Goal: Information Seeking & Learning: Learn about a topic

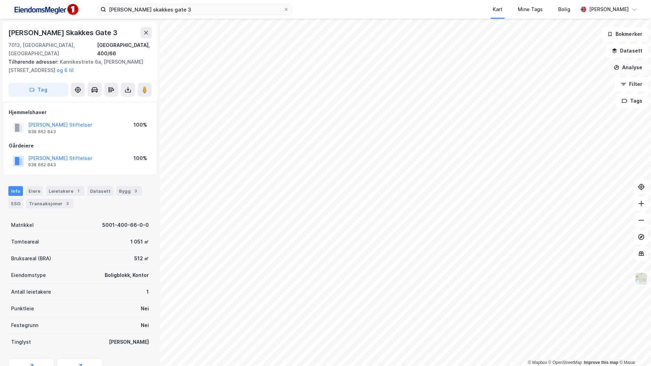
click at [628, 63] on button "Analyse" at bounding box center [628, 68] width 40 height 14
click at [573, 69] on div "Mål avstand" at bounding box center [567, 68] width 61 height 6
click at [65, 11] on img at bounding box center [46, 10] width 70 height 16
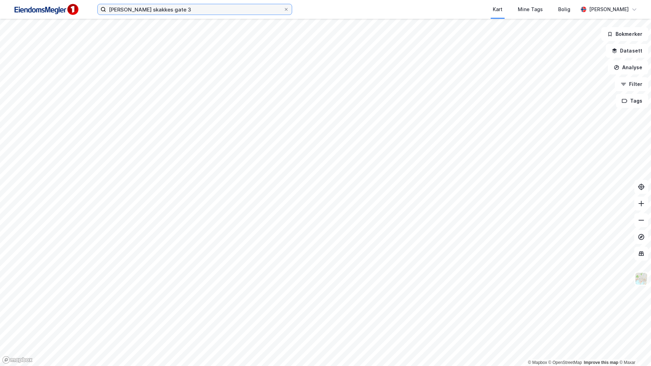
click at [140, 13] on input "erling skakkes gate 3" at bounding box center [194, 9] width 177 height 10
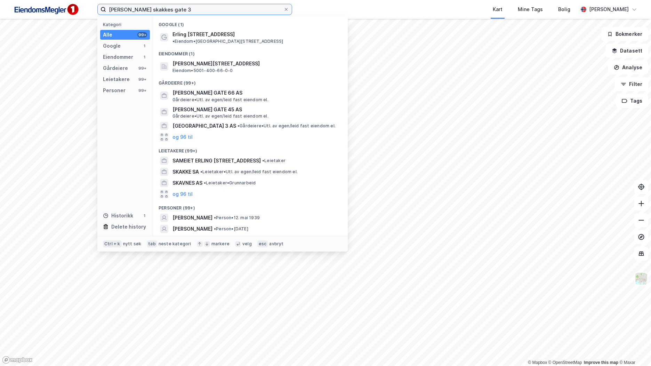
click at [140, 13] on input "erling skakkes gate 3" at bounding box center [194, 9] width 177 height 10
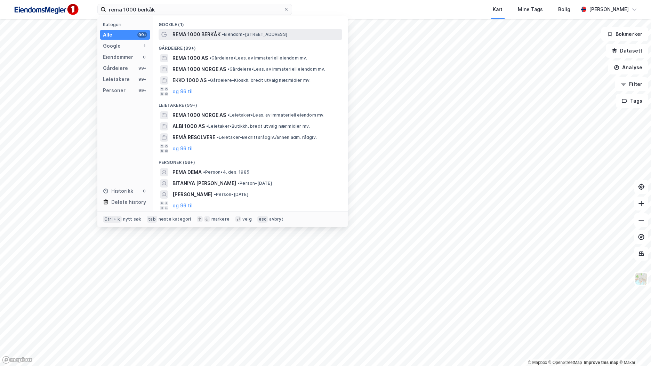
click at [230, 32] on span "• Eiendom • Myrveien 6, 7391 Rennebu" at bounding box center [254, 35] width 65 height 6
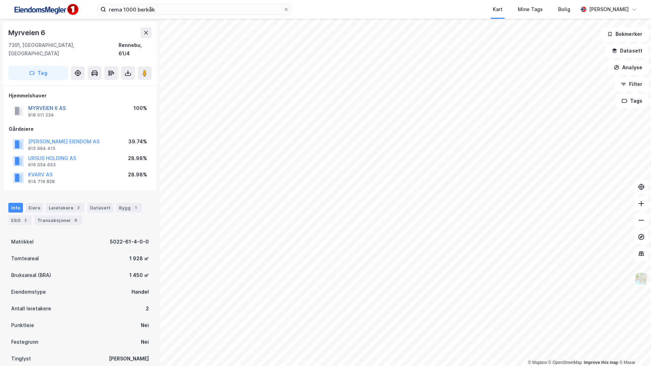
drag, startPoint x: 59, startPoint y: 98, endPoint x: 49, endPoint y: 99, distance: 10.6
click at [0, 0] on button "MYRVEIEN 6 AS" at bounding box center [0, 0] width 0 height 0
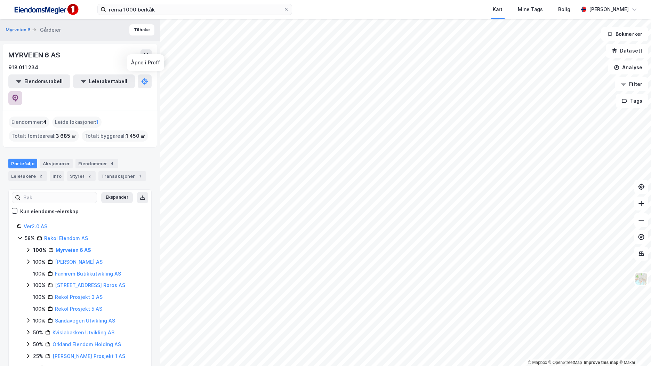
click at [19, 95] on icon at bounding box center [15, 98] width 7 height 7
click at [26, 247] on icon at bounding box center [28, 250] width 6 height 6
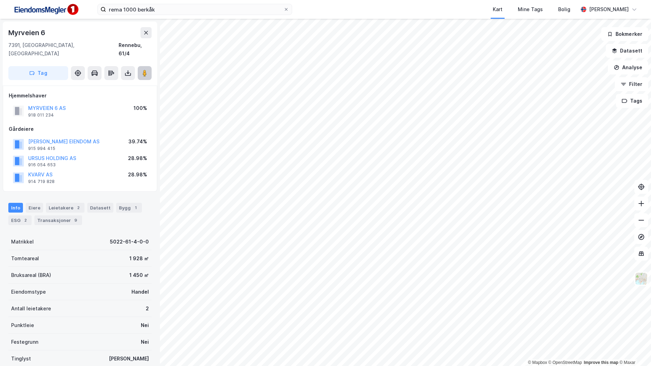
click at [142, 70] on icon at bounding box center [144, 73] width 7 height 7
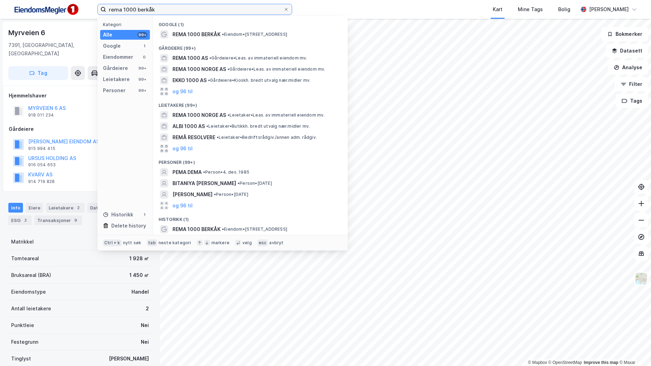
drag, startPoint x: 165, startPoint y: 8, endPoint x: 65, endPoint y: -4, distance: 100.5
click at [65, 0] on html "rema 1000 berkåk Kategori Alle 99+ Google 1 Eiendommer 0 Gårdeiere 99+ Leietake…" at bounding box center [325, 183] width 651 height 366
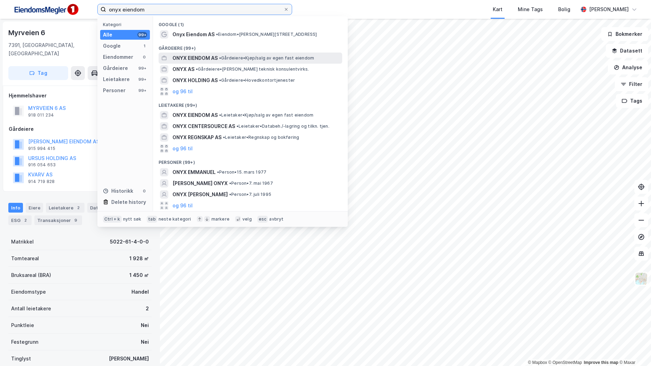
type input "onyx eiendom"
click at [221, 57] on span "•" at bounding box center [220, 57] width 2 height 5
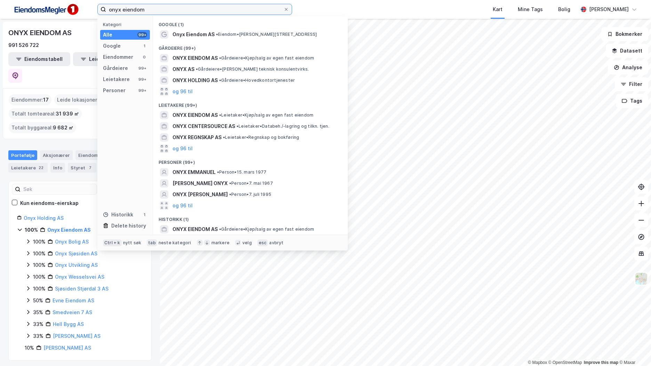
click at [163, 9] on input "onyx eiendom" at bounding box center [194, 9] width 177 height 10
drag, startPoint x: 81, startPoint y: 181, endPoint x: 74, endPoint y: 182, distance: 7.3
click at [81, 190] on div "Ekspander Kun eiendoms-eierskap Onyx Holding AS 100% Onyx Eiendom AS 100% Onyx …" at bounding box center [80, 271] width 126 height 162
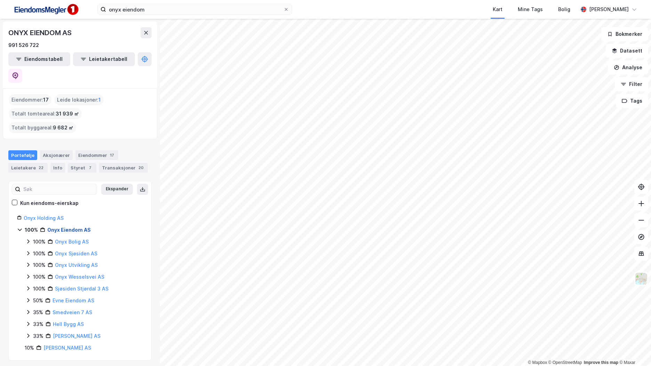
click at [78, 227] on link "Onyx Eiendom AS" at bounding box center [68, 230] width 43 height 6
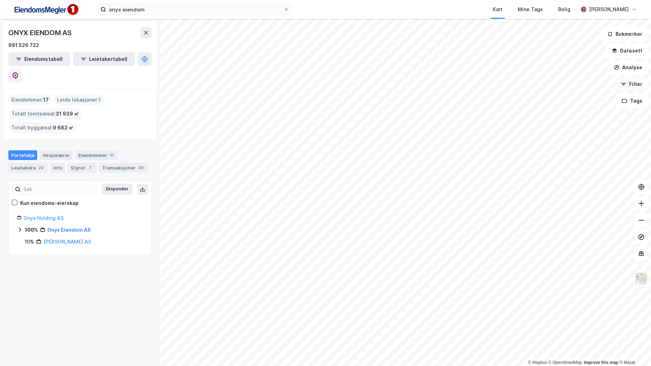
click at [631, 85] on button "Filter" at bounding box center [631, 84] width 33 height 14
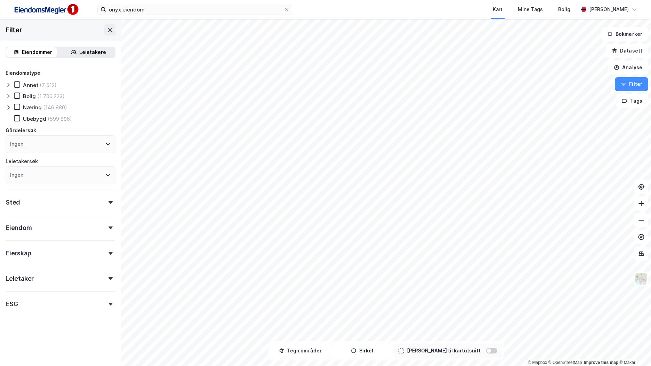
click at [33, 147] on div "Ingen" at bounding box center [61, 144] width 110 height 18
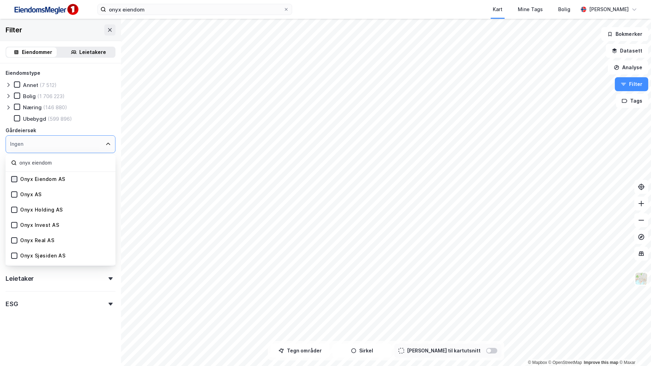
type input "onyx eiendom"
click at [13, 178] on icon at bounding box center [14, 179] width 5 height 5
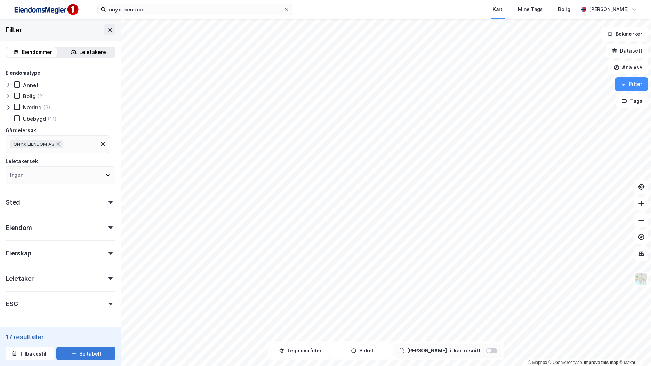
click at [91, 357] on button "Se tabell" at bounding box center [85, 353] width 59 height 14
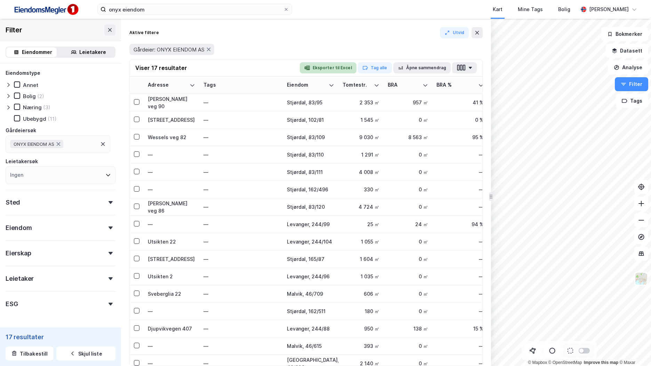
click at [345, 70] on button "Eksporter til Excel" at bounding box center [328, 67] width 57 height 11
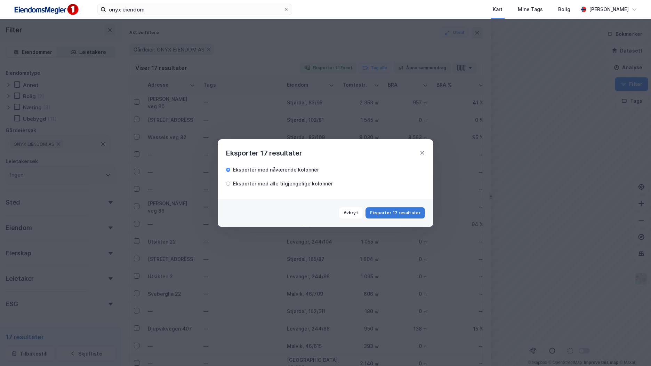
click at [404, 211] on button "Eksporter 17 resultater" at bounding box center [395, 212] width 59 height 11
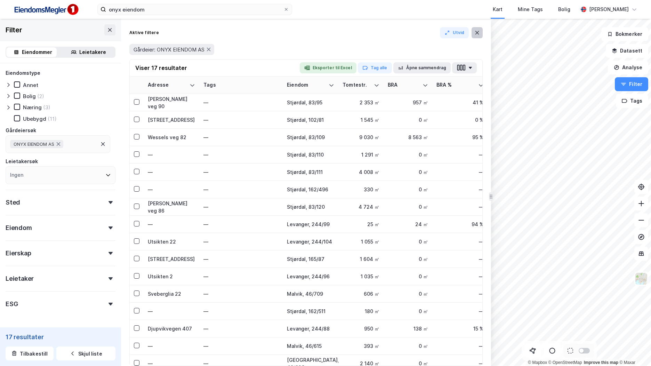
click at [477, 32] on icon at bounding box center [477, 32] width 4 height 3
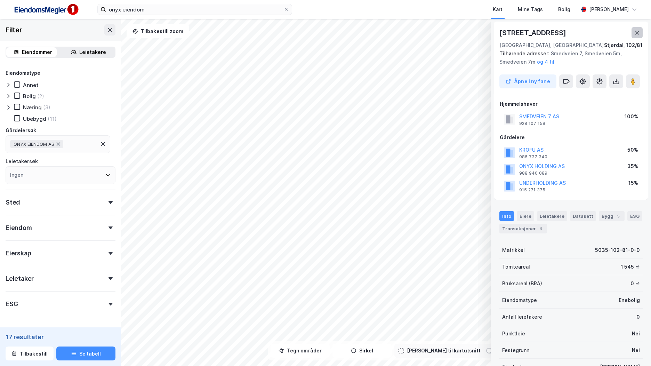
click at [638, 33] on icon at bounding box center [637, 33] width 6 height 6
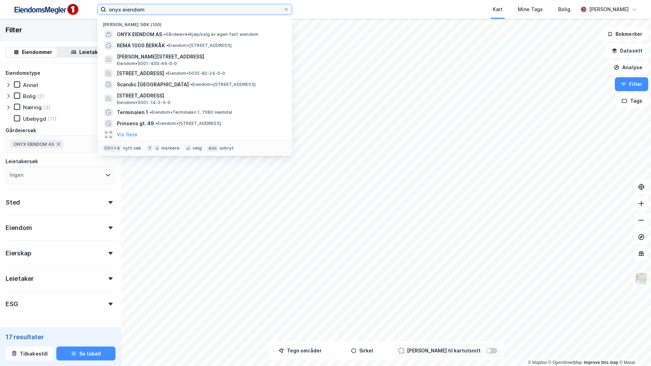
click at [143, 9] on input "onyx eiendom" at bounding box center [194, 9] width 177 height 10
type input "asp,yra"
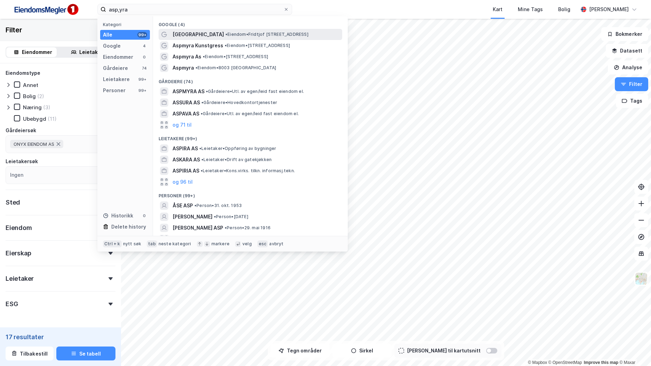
click at [220, 38] on div "Aspmyra Stadion • Eiendom • Fridtjof Nansens vei 3, 8003 Bodø" at bounding box center [256, 34] width 168 height 8
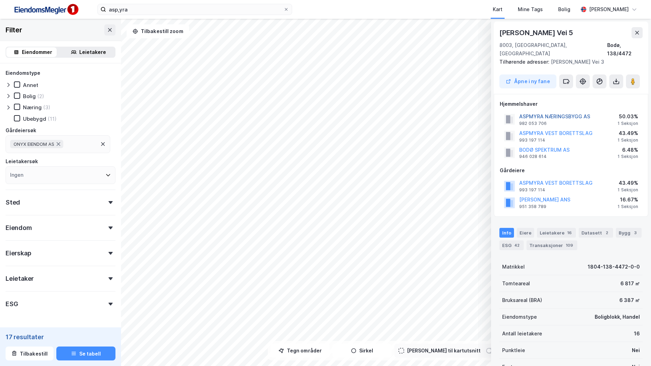
click at [0, 0] on button "ASPMYRA NÆRINGSBYGG AS" at bounding box center [0, 0] width 0 height 0
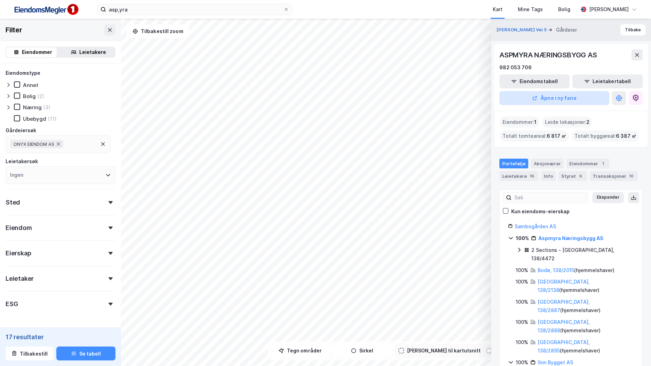
click at [569, 102] on button "Åpne i ny fane" at bounding box center [554, 98] width 110 height 14
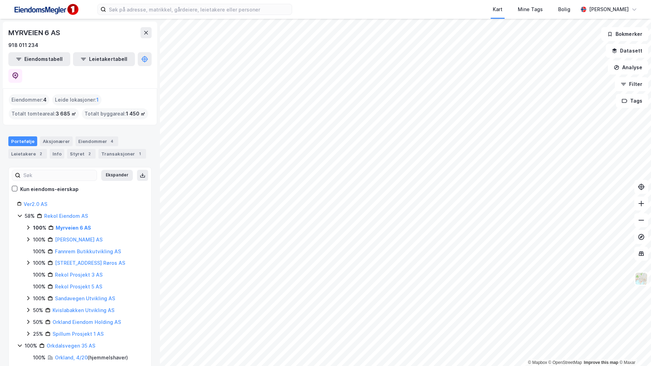
click at [58, 13] on img at bounding box center [46, 10] width 70 height 16
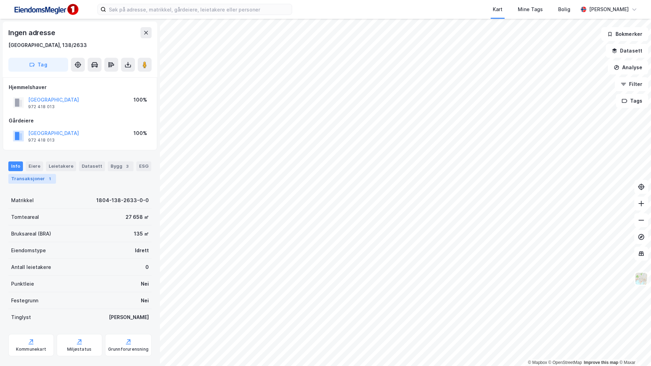
click at [42, 183] on div "Transaksjoner 1" at bounding box center [32, 179] width 48 height 10
